Goal: Obtain resource: Download file/media

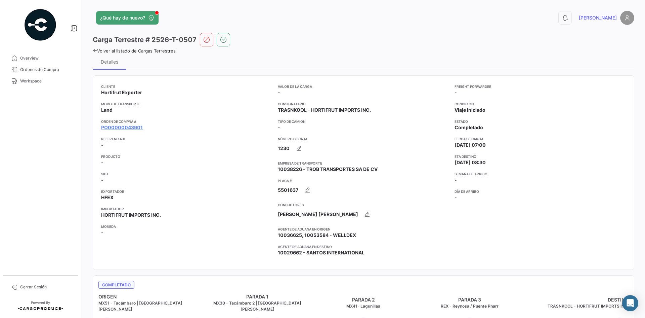
drag, startPoint x: 0, startPoint y: 0, endPoint x: 59, endPoint y: 92, distance: 109.9
click at [39, 82] on span "Workspace" at bounding box center [46, 81] width 52 height 6
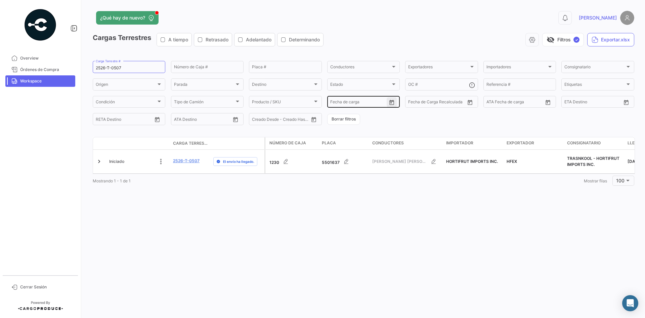
click at [395, 103] on icon "Open calendar" at bounding box center [392, 102] width 6 height 6
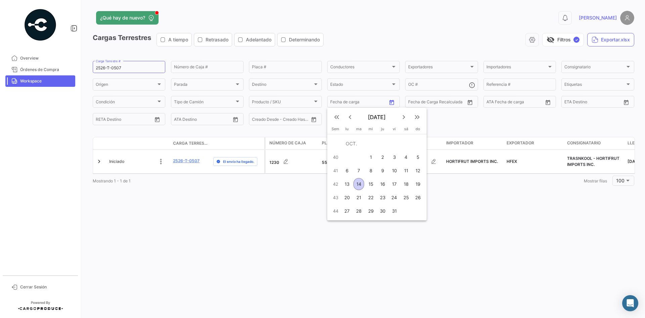
click at [359, 184] on div "14" at bounding box center [359, 184] width 11 height 12
type input "[DATE]"
click at [359, 184] on div "14" at bounding box center [359, 184] width 11 height 12
type input "[DATE]"
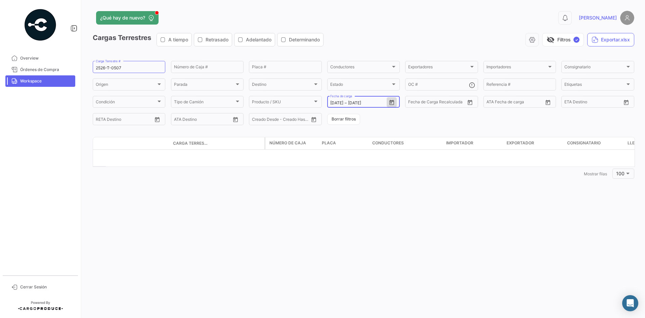
click at [392, 102] on icon "Open calendar" at bounding box center [391, 101] width 5 height 5
click at [359, 183] on div "14" at bounding box center [359, 184] width 11 height 12
type input "[DATE]"
click at [319, 183] on div "¿Qué hay de nuevo? 0 [PERSON_NAME] Terrestres A tiempo Retrasado Adelantado Det…" at bounding box center [363, 159] width 563 height 318
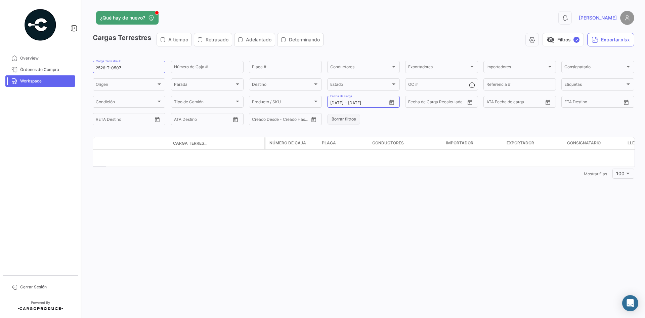
click at [336, 119] on button "Borrar filtros" at bounding box center [343, 119] width 33 height 11
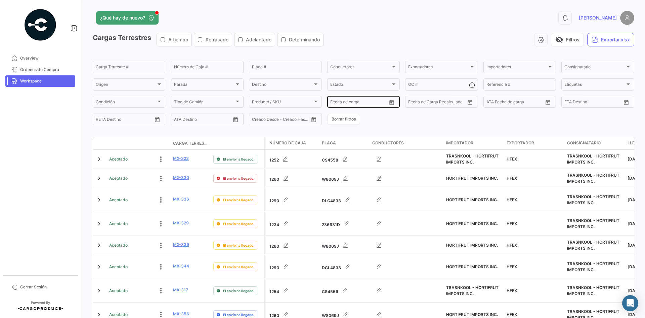
click at [391, 104] on icon "Open calendar" at bounding box center [392, 102] width 6 height 6
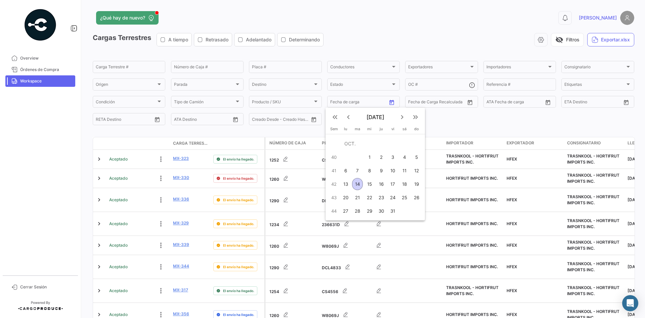
click at [357, 182] on div "14" at bounding box center [357, 184] width 11 height 12
type input "[DATE]"
click at [357, 182] on div "14" at bounding box center [357, 184] width 11 height 12
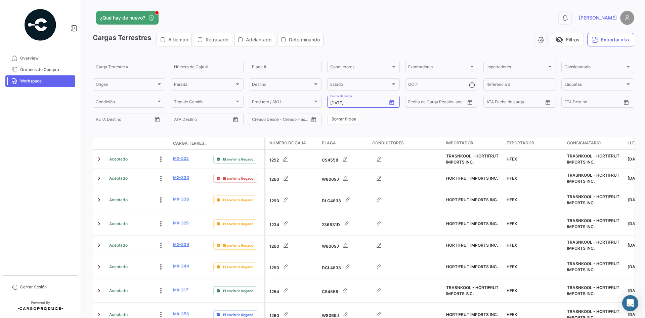
type input "[DATE]"
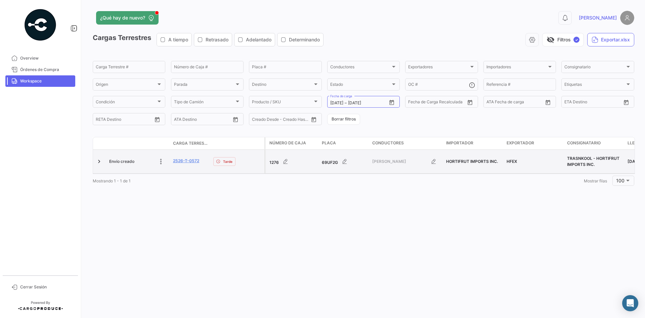
drag, startPoint x: 202, startPoint y: 162, endPoint x: 170, endPoint y: 163, distance: 31.3
click at [170, 163] on datatable-body-cell "2526-T-0572" at bounding box center [190, 162] width 40 height 24
copy link "2526-T-0572"
click at [188, 159] on link "2526-T-0572" at bounding box center [186, 161] width 26 height 6
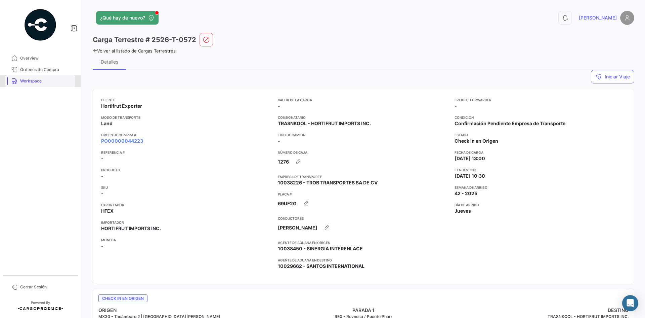
click at [45, 81] on span "Workspace" at bounding box center [46, 81] width 52 height 6
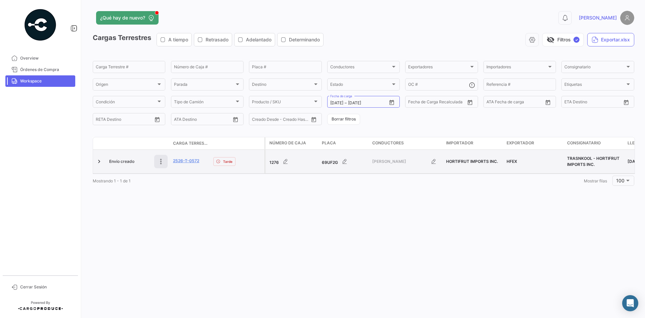
click at [163, 161] on icon at bounding box center [161, 161] width 7 height 7
click at [116, 162] on icon at bounding box center [116, 161] width 7 height 7
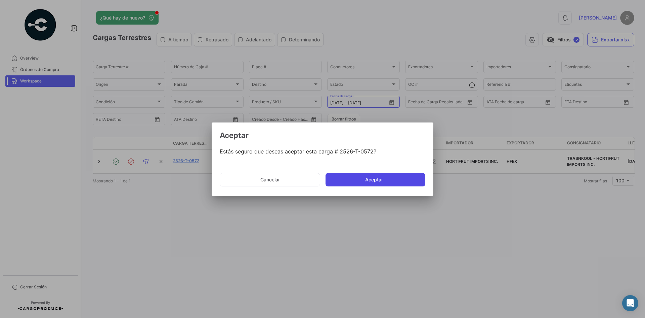
click at [357, 175] on button "Aceptar" at bounding box center [376, 179] width 100 height 13
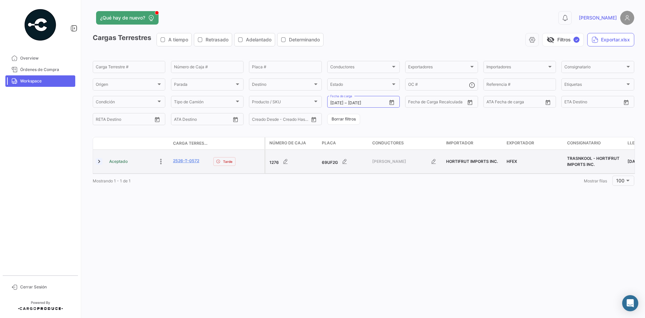
click at [100, 160] on link at bounding box center [99, 161] width 7 height 7
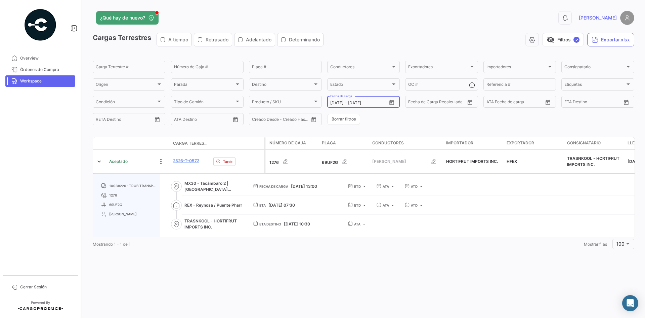
click at [395, 102] on icon "Open calendar" at bounding box center [392, 102] width 6 height 6
click at [346, 185] on div "13" at bounding box center [347, 184] width 10 height 12
type input "[DATE]"
click at [346, 185] on div "13" at bounding box center [347, 184] width 10 height 12
type input "[DATE]"
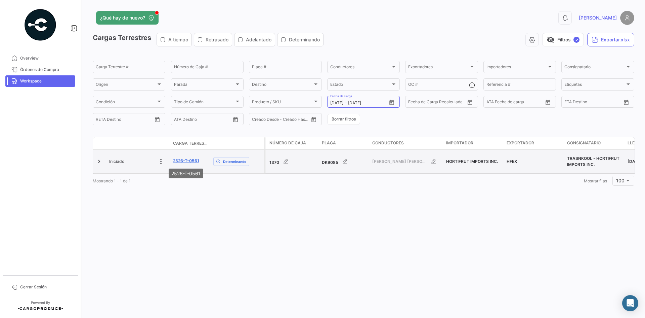
click at [195, 163] on link "2526-T-0561" at bounding box center [186, 161] width 26 height 6
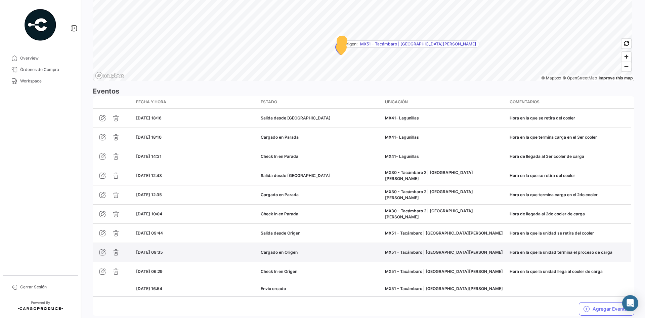
scroll to position [533, 0]
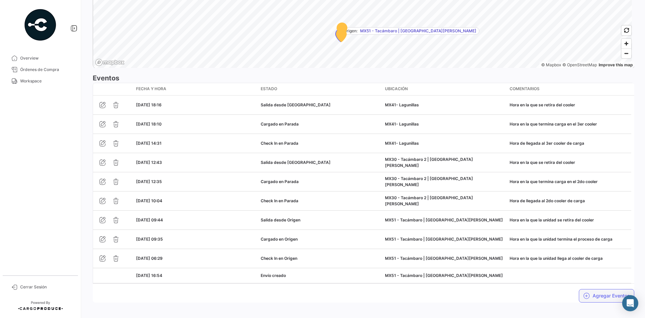
click at [588, 292] on button "Agregar Eventos" at bounding box center [606, 295] width 55 height 13
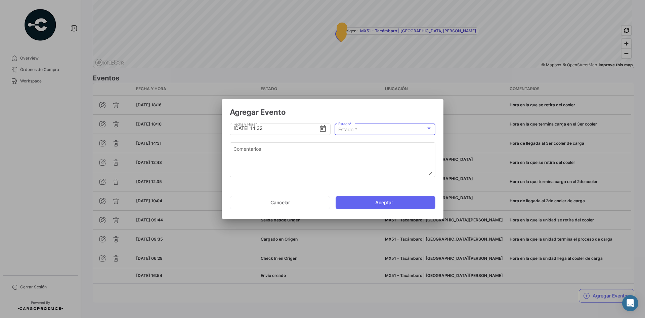
click at [387, 127] on div "Estado *" at bounding box center [382, 130] width 88 height 6
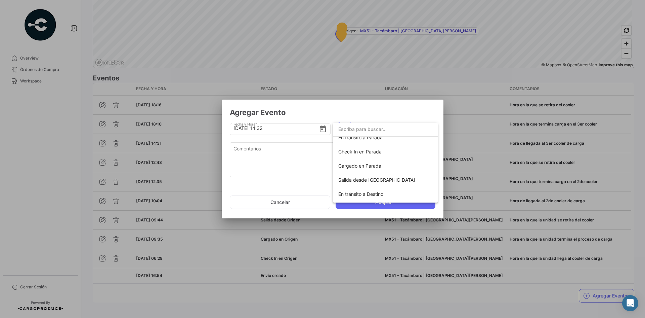
scroll to position [67, 0]
click at [380, 150] on span "Check In en Parada" at bounding box center [385, 147] width 94 height 14
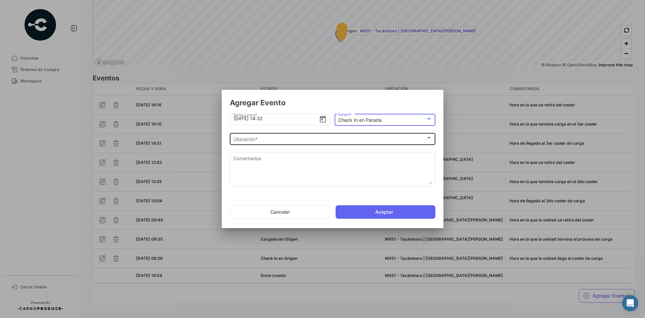
click at [302, 139] on div "Ubicación *" at bounding box center [330, 139] width 193 height 6
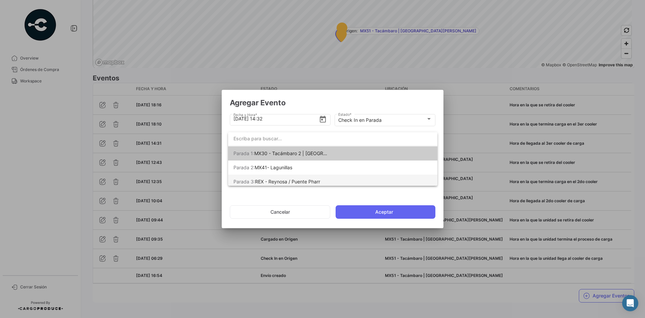
click at [305, 182] on span "REX - Reynosa / Puente Pharr" at bounding box center [287, 181] width 65 height 6
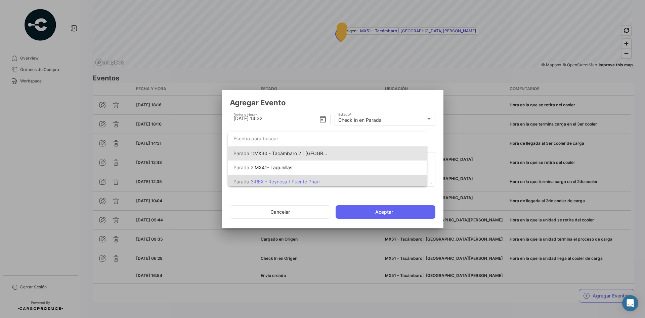
scroll to position [0, 0]
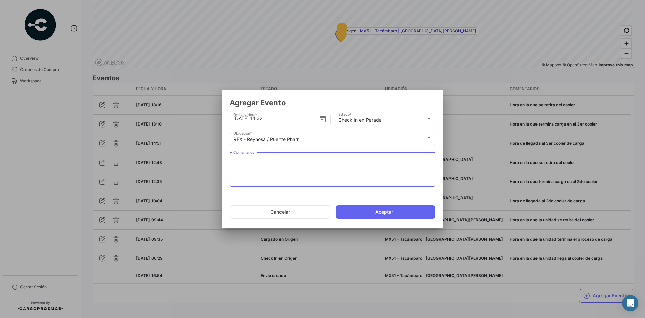
click at [283, 164] on textarea "Comentarios" at bounding box center [333, 170] width 199 height 30
paste textarea "Hora de llegada a frontera"
type textarea "Hora de llegada a frontera"
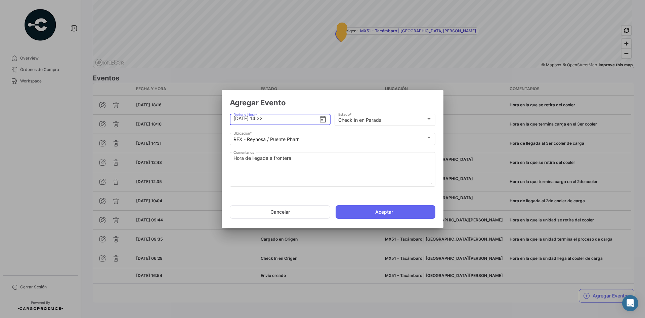
click at [276, 118] on input "[DATE] 14:32" at bounding box center [277, 119] width 86 height 24
type input "[DATE] 14:20"
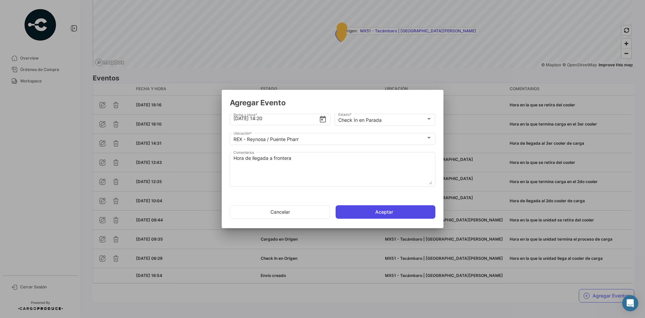
click at [364, 212] on button "Aceptar" at bounding box center [386, 211] width 100 height 13
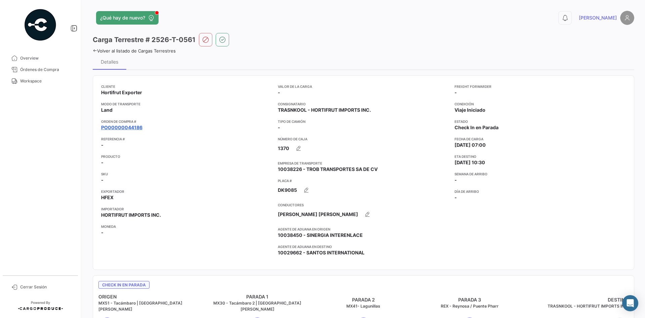
click at [128, 130] on link "PO00000044186" at bounding box center [121, 127] width 41 height 7
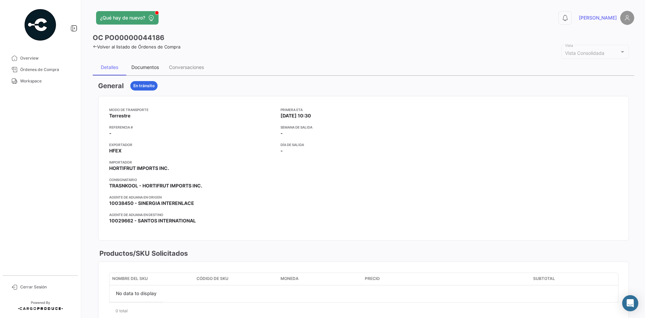
click at [150, 66] on div "Documentos" at bounding box center [145, 67] width 28 height 6
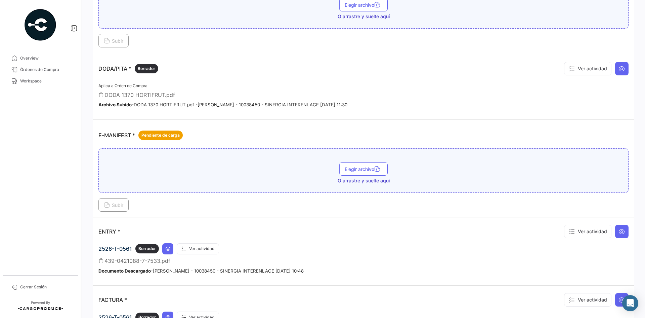
scroll to position [403, 0]
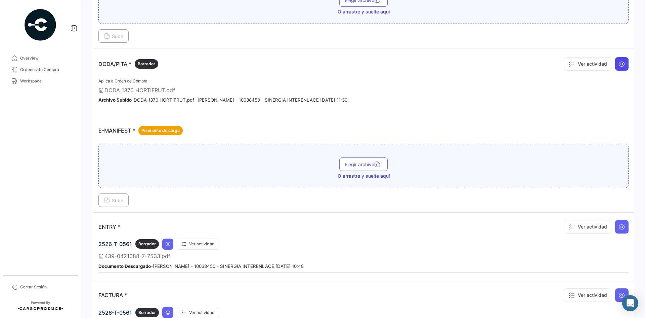
click at [619, 65] on icon at bounding box center [622, 63] width 7 height 7
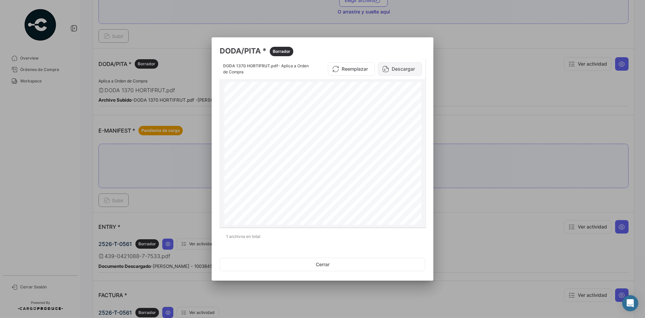
click at [398, 71] on button "Descargar" at bounding box center [400, 68] width 44 height 13
click at [477, 80] on div at bounding box center [322, 159] width 645 height 318
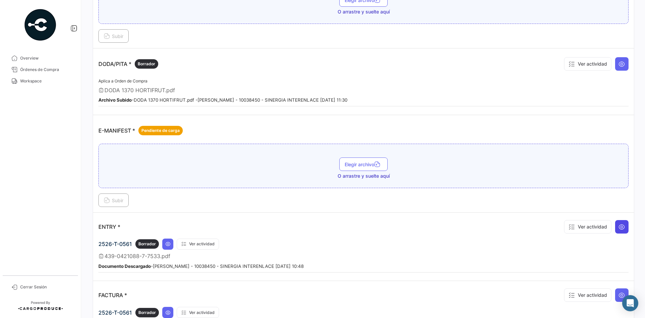
click at [619, 231] on button at bounding box center [621, 226] width 13 height 13
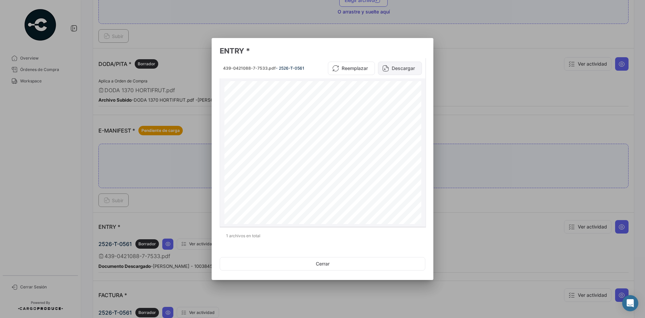
click at [409, 65] on button "Descargar" at bounding box center [400, 67] width 44 height 13
click at [476, 114] on div at bounding box center [322, 159] width 645 height 318
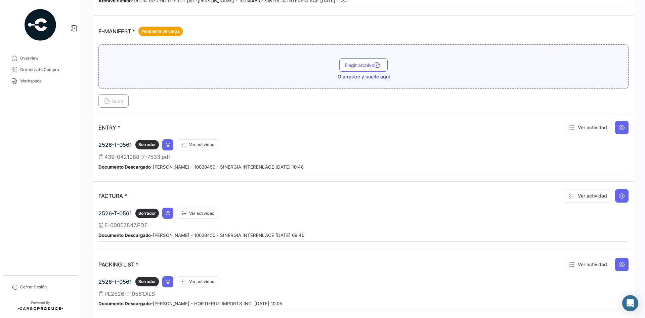
scroll to position [504, 0]
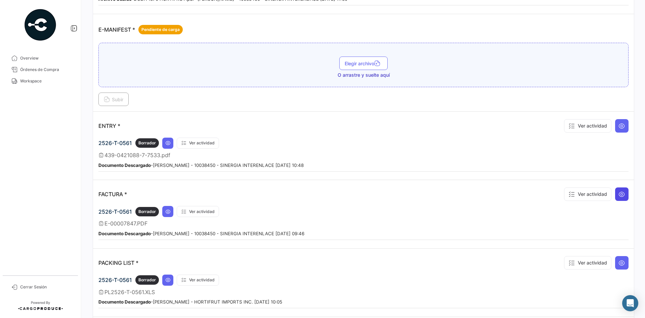
click at [619, 195] on icon at bounding box center [622, 194] width 7 height 7
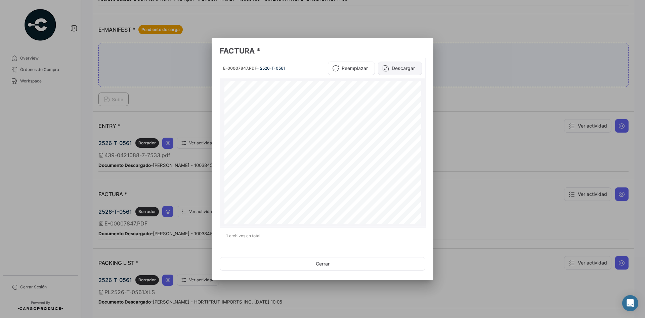
click at [406, 67] on button "Descargar" at bounding box center [400, 67] width 44 height 13
click at [462, 100] on div at bounding box center [322, 159] width 645 height 318
